Goal: Task Accomplishment & Management: Manage account settings

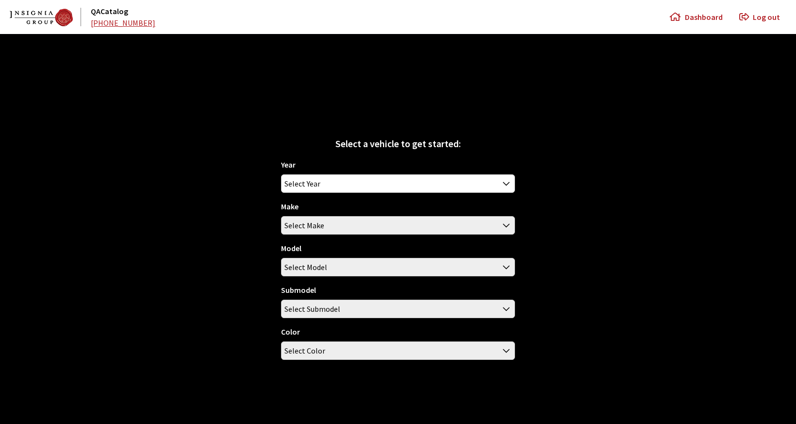
click at [769, 17] on span "Log out" at bounding box center [766, 17] width 27 height 12
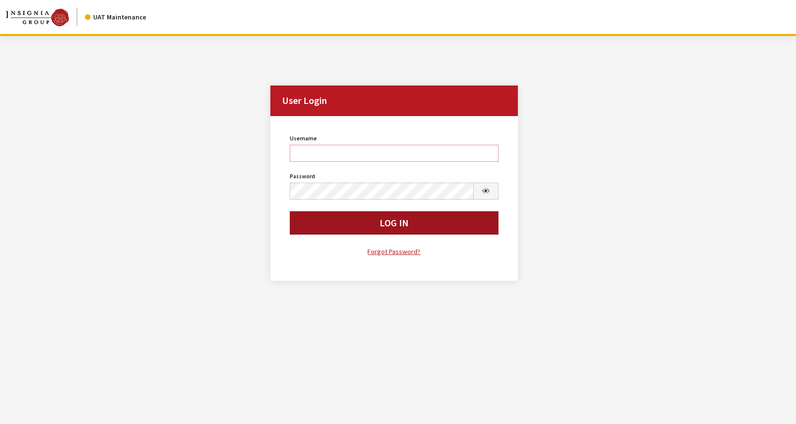
type input "rgoodwin"
click at [333, 220] on button "Log In" at bounding box center [394, 222] width 208 height 23
